Goal: Find specific page/section: Find specific page/section

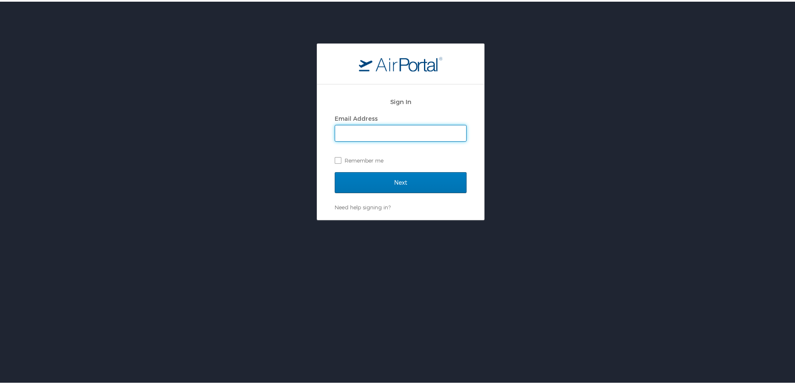
scroll to position [815, 0]
type input "[PERSON_NAME][EMAIL_ADDRESS][PERSON_NAME][DOMAIN_NAME]"
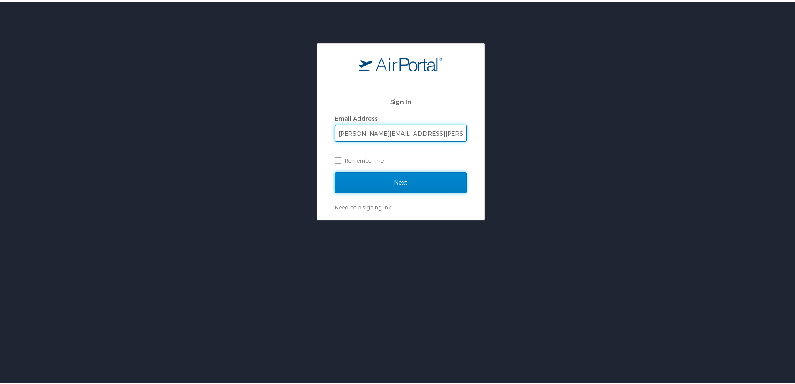
click at [352, 183] on input "Next" at bounding box center [401, 180] width 132 height 21
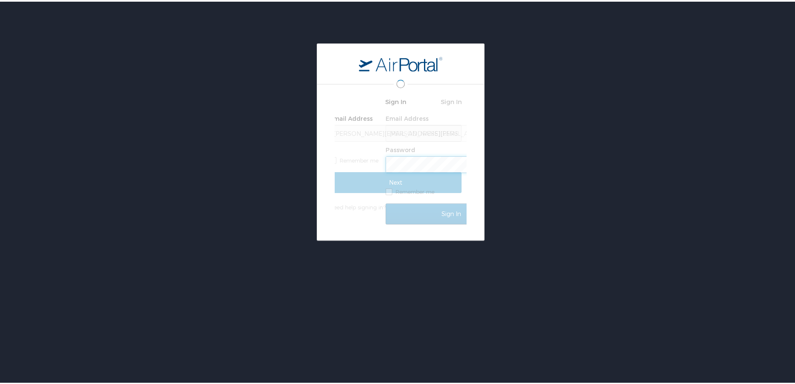
scroll to position [0, 0]
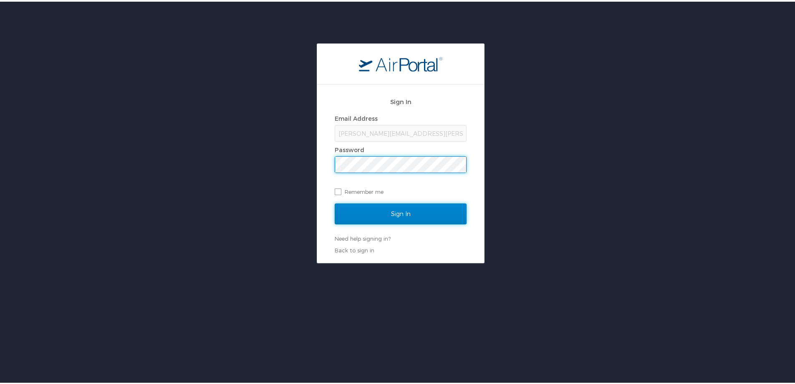
click at [393, 213] on input "Sign In" at bounding box center [401, 212] width 132 height 21
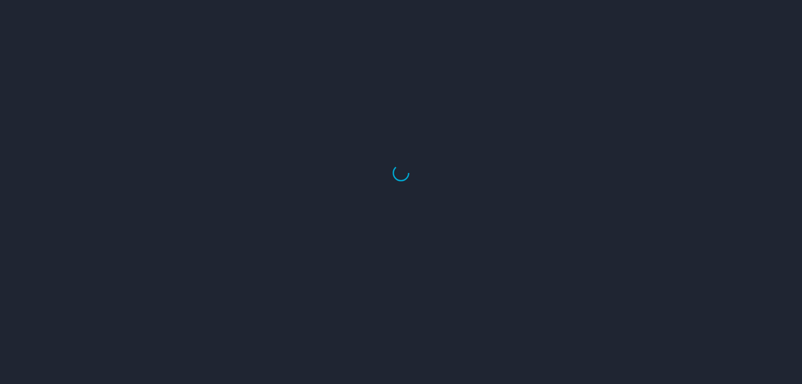
scroll to position [815, 0]
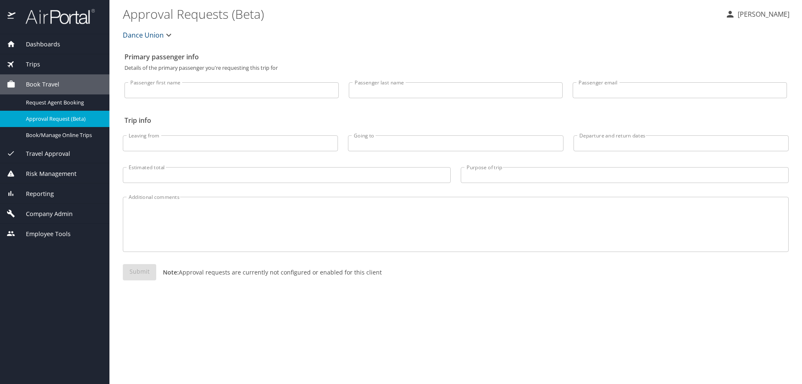
click at [40, 215] on span "Company Admin" at bounding box center [43, 213] width 57 height 9
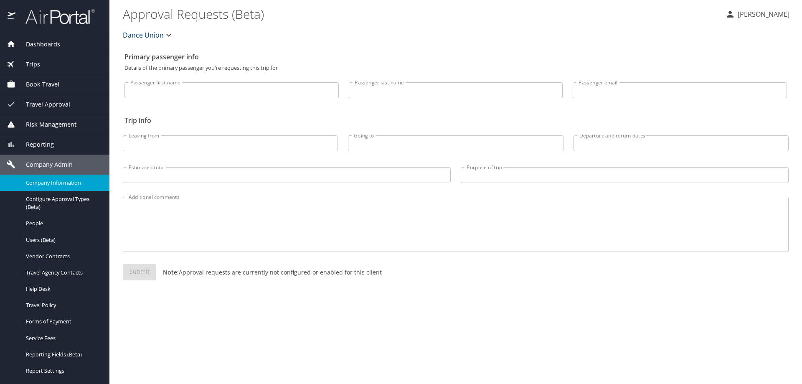
click at [44, 187] on div "Company Information" at bounding box center [55, 183] width 96 height 10
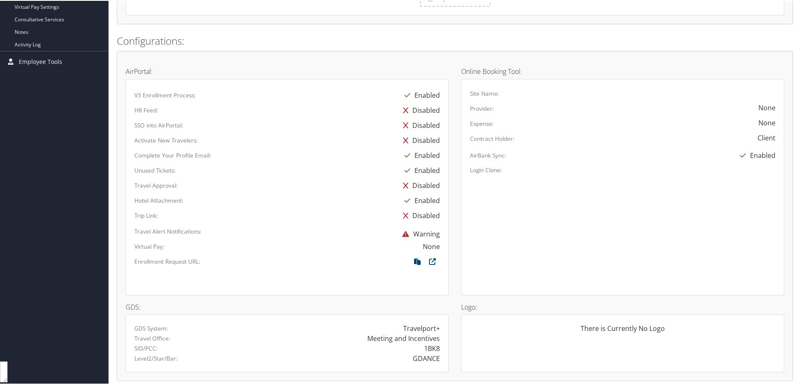
scroll to position [418, 0]
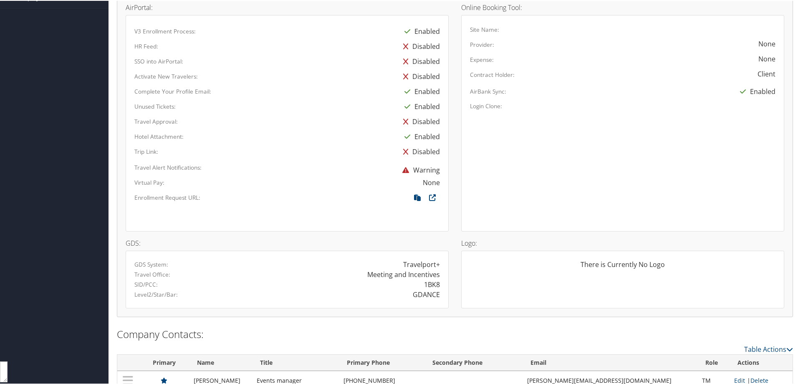
click at [176, 197] on label "Enrollment Request URL:" at bounding box center [167, 196] width 66 height 8
click at [417, 196] on icon at bounding box center [417, 198] width 15 height 11
type textarea "[URL][DOMAIN_NAME]"
